Goal: Communication & Community: Answer question/provide support

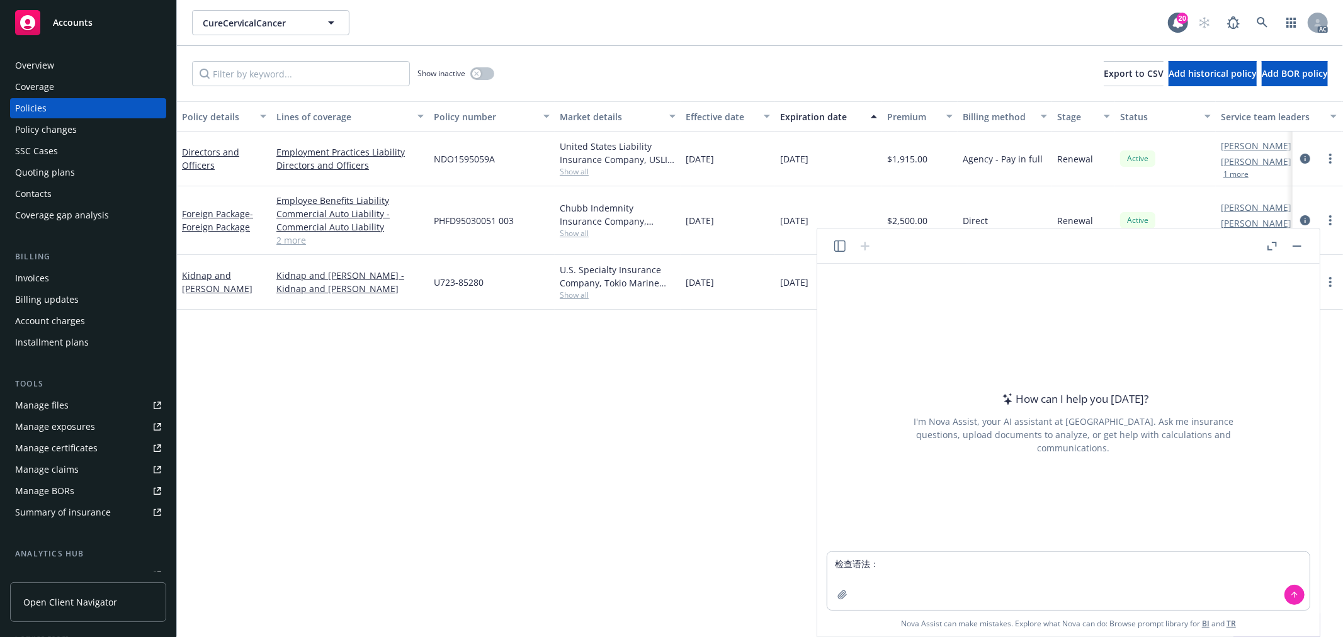
type textarea "检查语法：Hi @[[PERSON_NAME]]​ , we received the above email from insured for severa…"
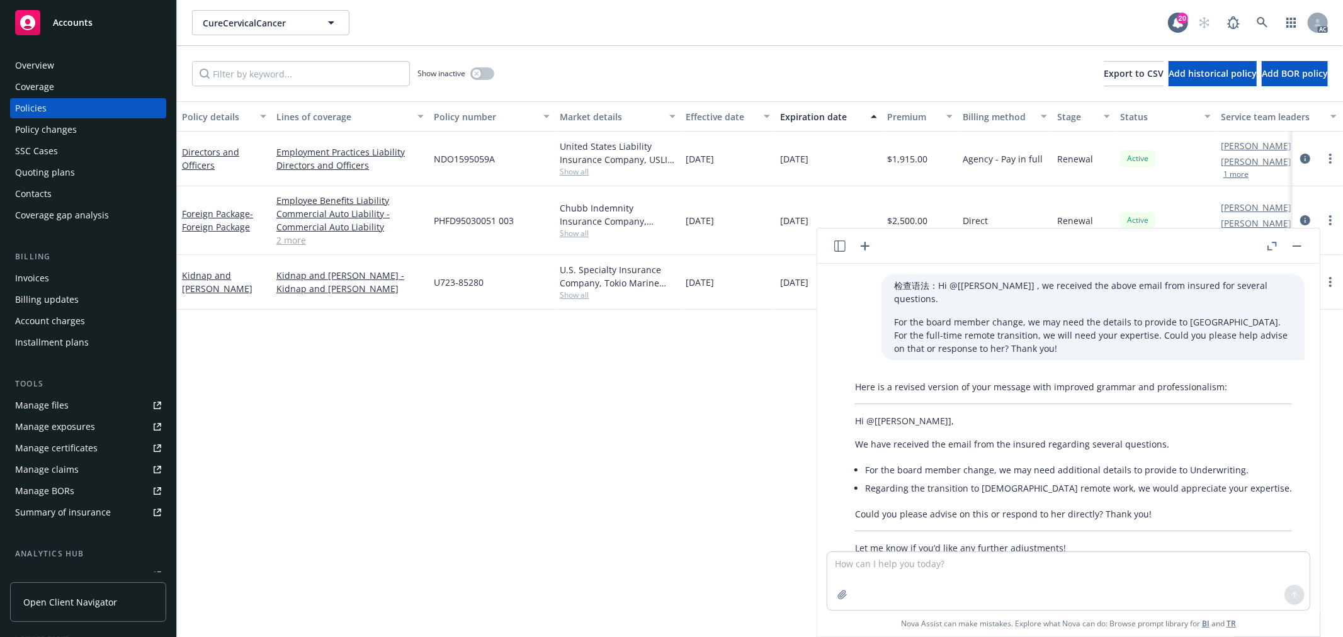
scroll to position [25, 0]
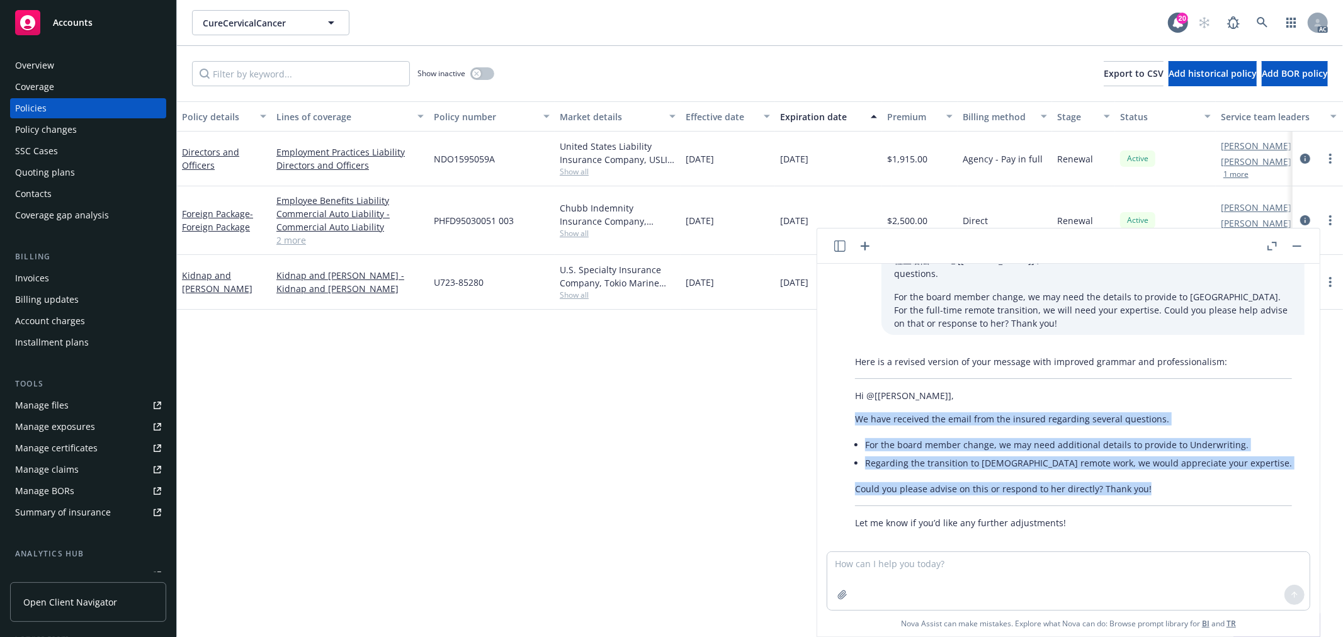
drag, startPoint x: 1173, startPoint y: 473, endPoint x: 851, endPoint y: 412, distance: 327.6
click at [851, 412] on div "Here is a revised version of your message with improved grammar and professiona…" at bounding box center [1073, 442] width 462 height 184
copy div "We have received the email from the insured regarding several questions. For th…"
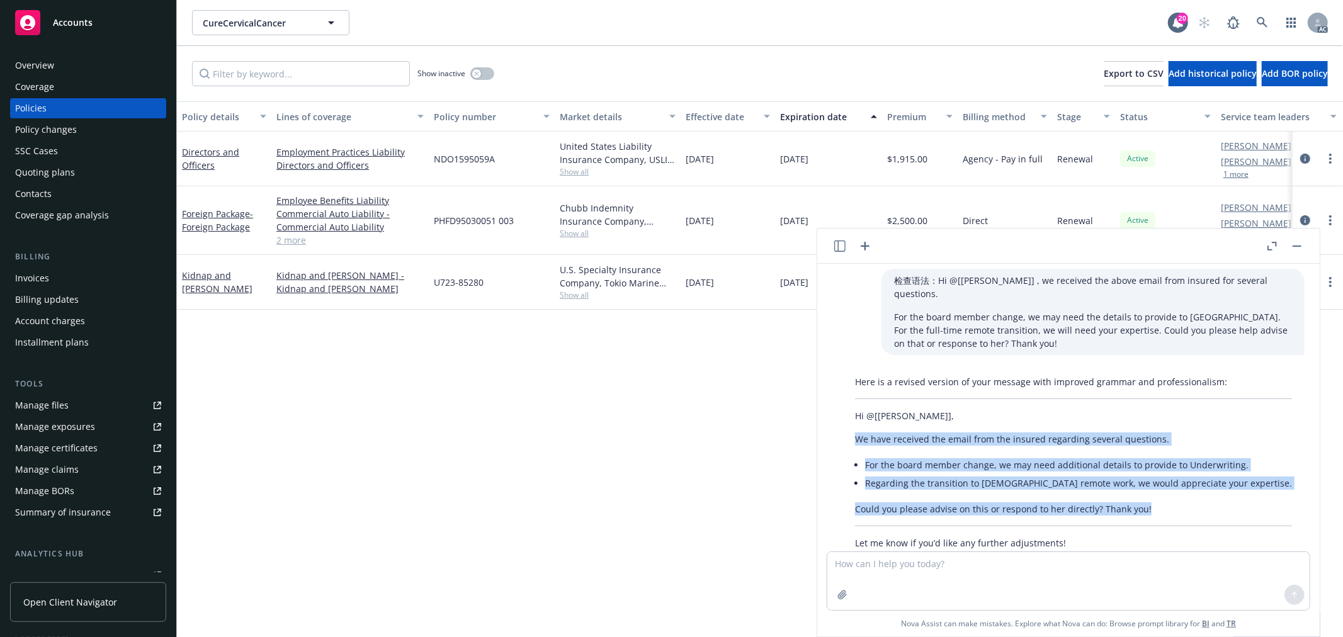
scroll to position [0, 0]
